Goal: Task Accomplishment & Management: Manage account settings

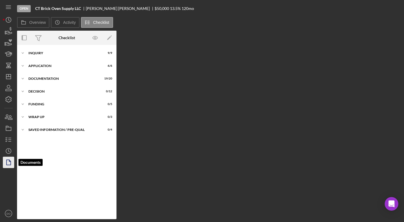
click at [7, 160] on polygon "button" at bounding box center [9, 162] width 4 height 5
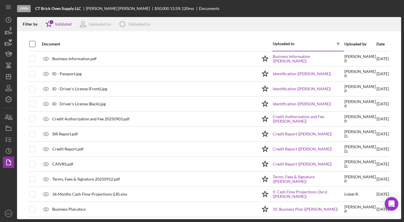
click at [31, 41] on input "checkbox" at bounding box center [33, 44] width 6 height 6
checkbox input "true"
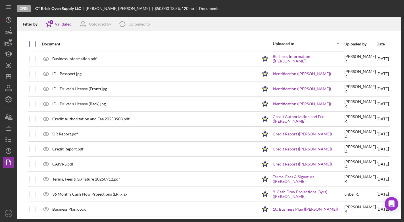
checkbox input "true"
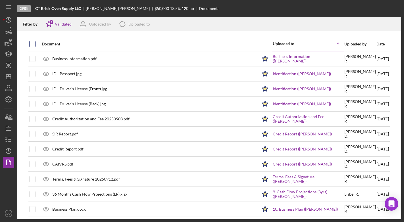
checkbox input "true"
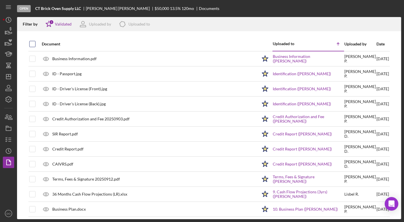
checkbox input "true"
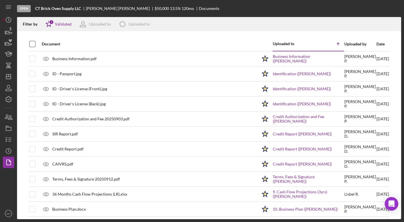
checkbox input "true"
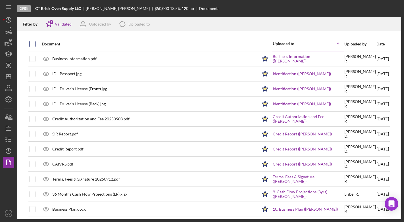
checkbox input "true"
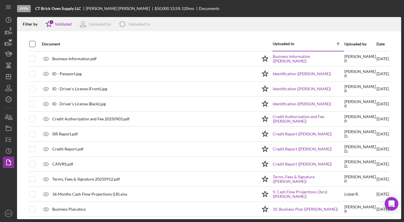
checkbox input "true"
click at [401, 25] on div "Icon/Download" at bounding box center [394, 24] width 14 height 14
click at [394, 25] on line "button" at bounding box center [394, 24] width 0 height 3
